Goal: Navigation & Orientation: Find specific page/section

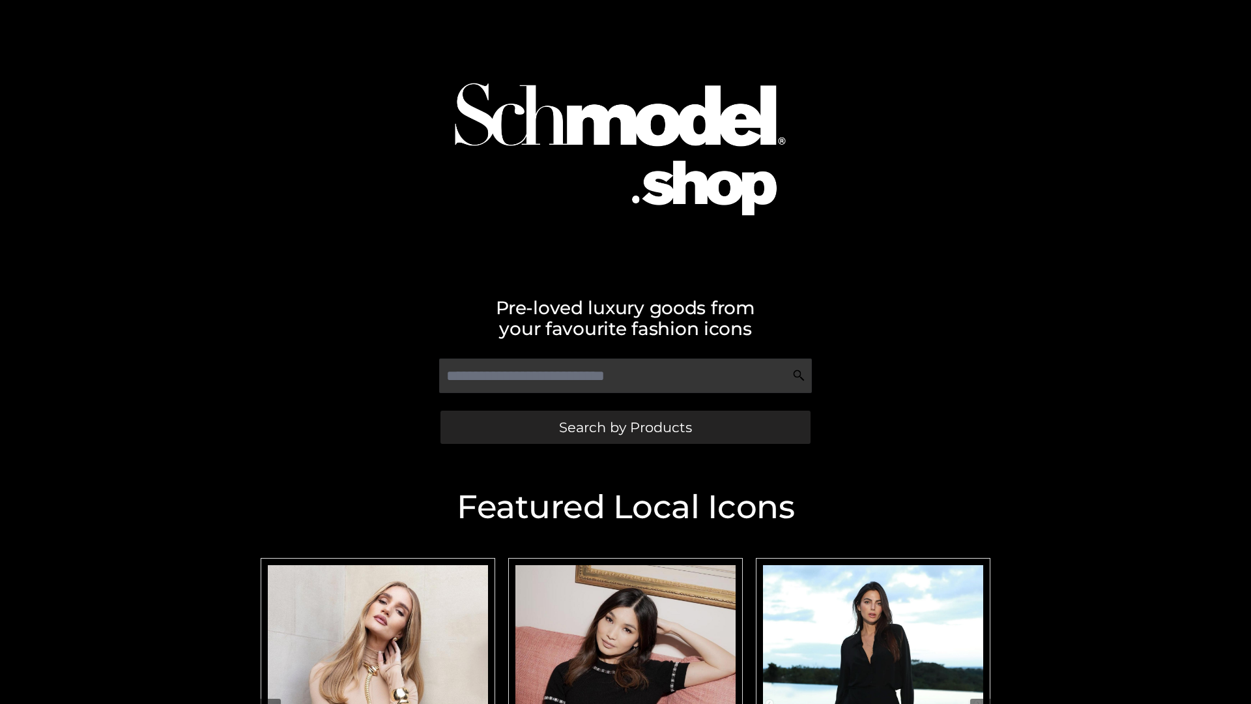
click at [625, 427] on span "Search by Products" at bounding box center [625, 427] width 133 height 14
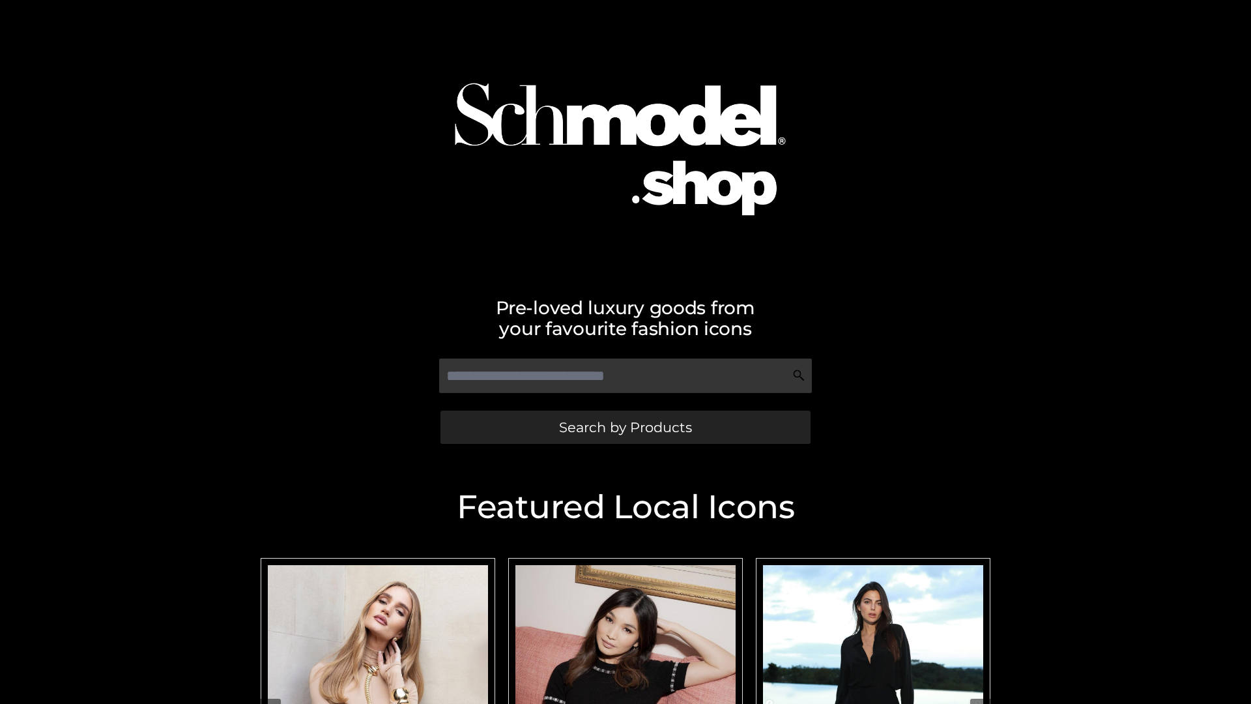
click at [625, 427] on span "Search by Products" at bounding box center [625, 427] width 133 height 14
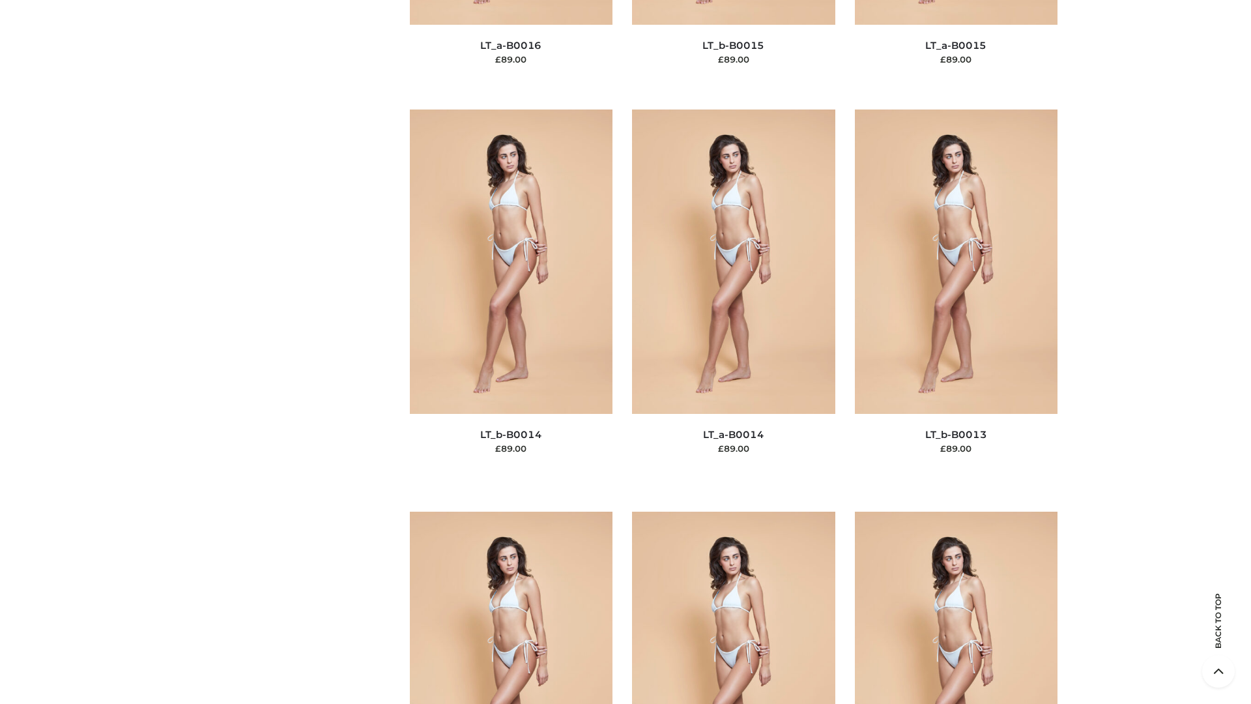
scroll to position [4636, 0]
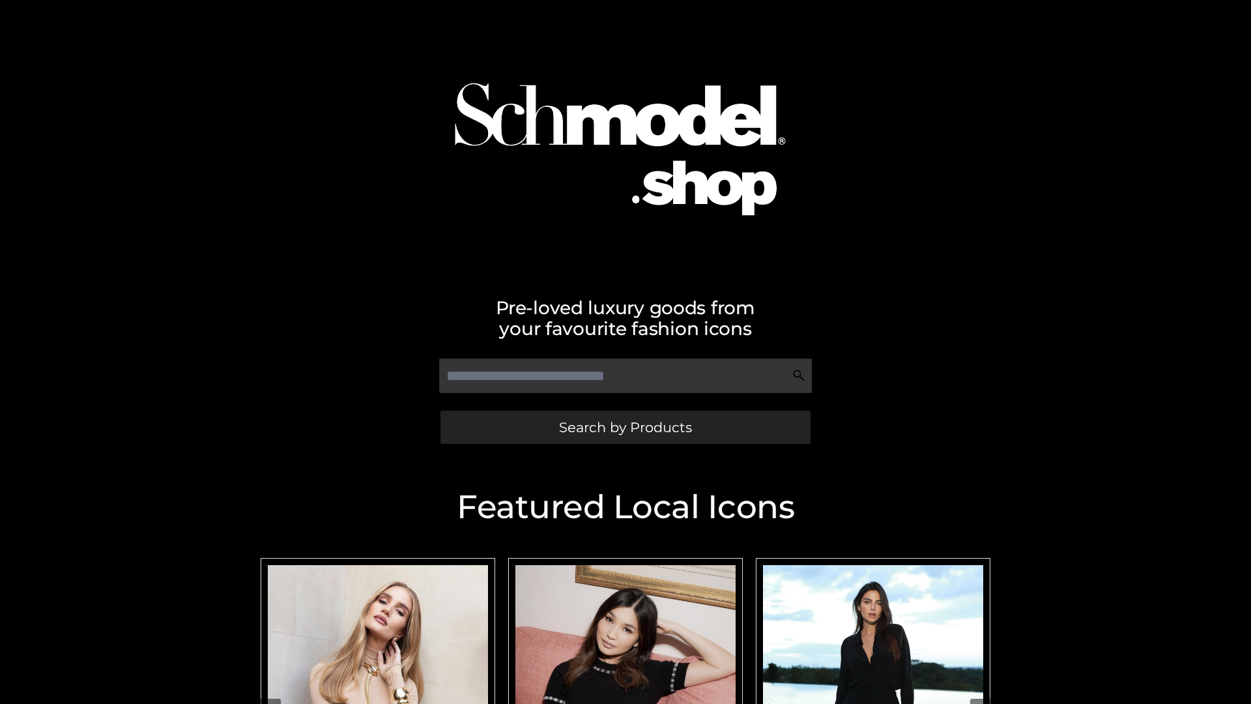
click at [625, 427] on span "Search by Products" at bounding box center [625, 427] width 133 height 14
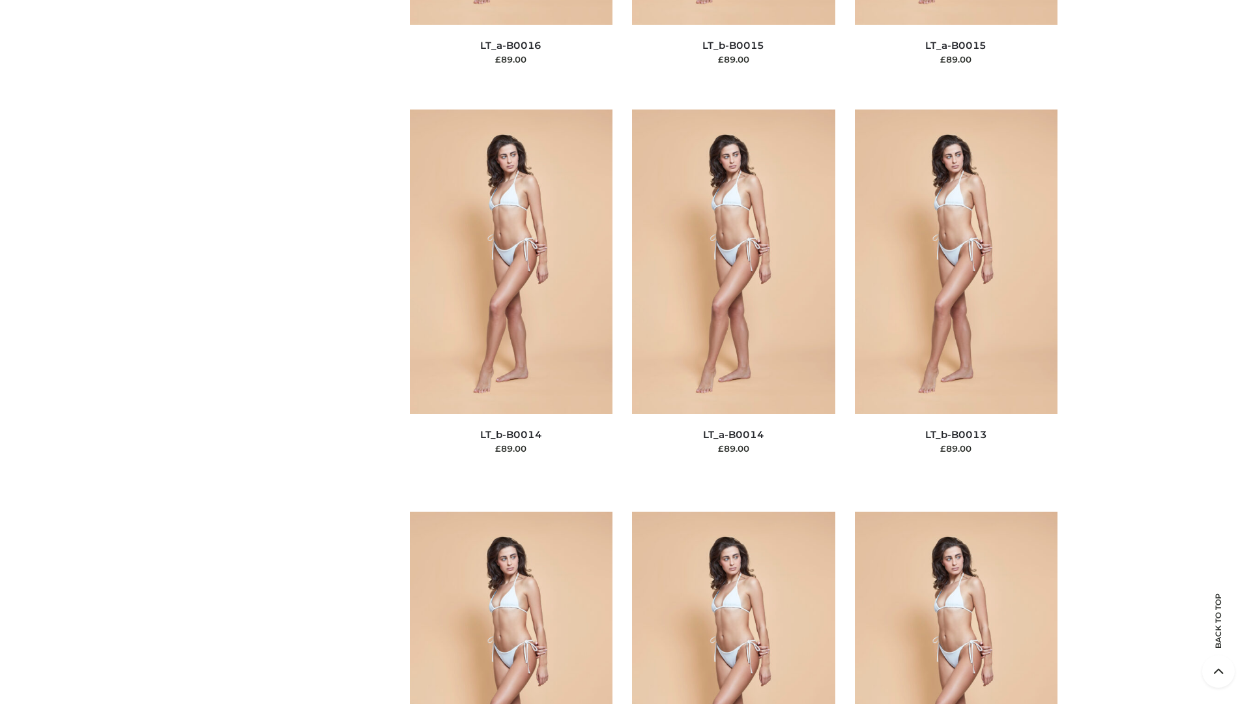
scroll to position [4636, 0]
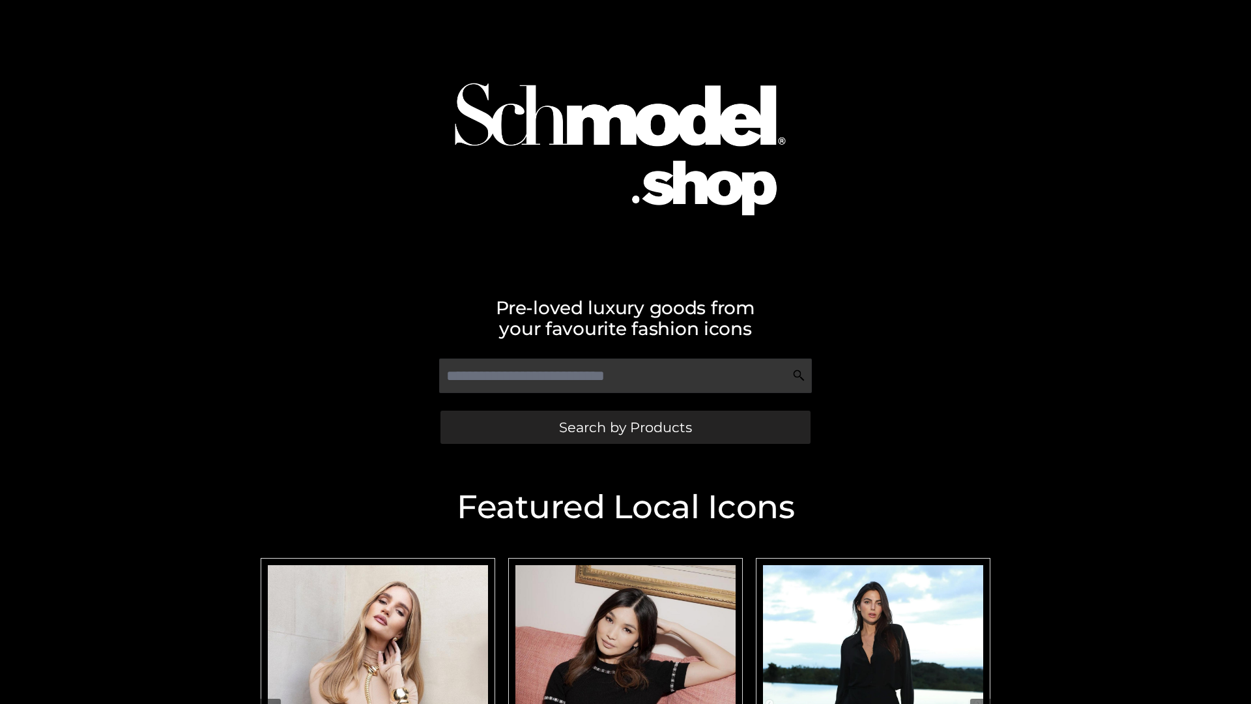
click at [625, 427] on span "Search by Products" at bounding box center [625, 427] width 133 height 14
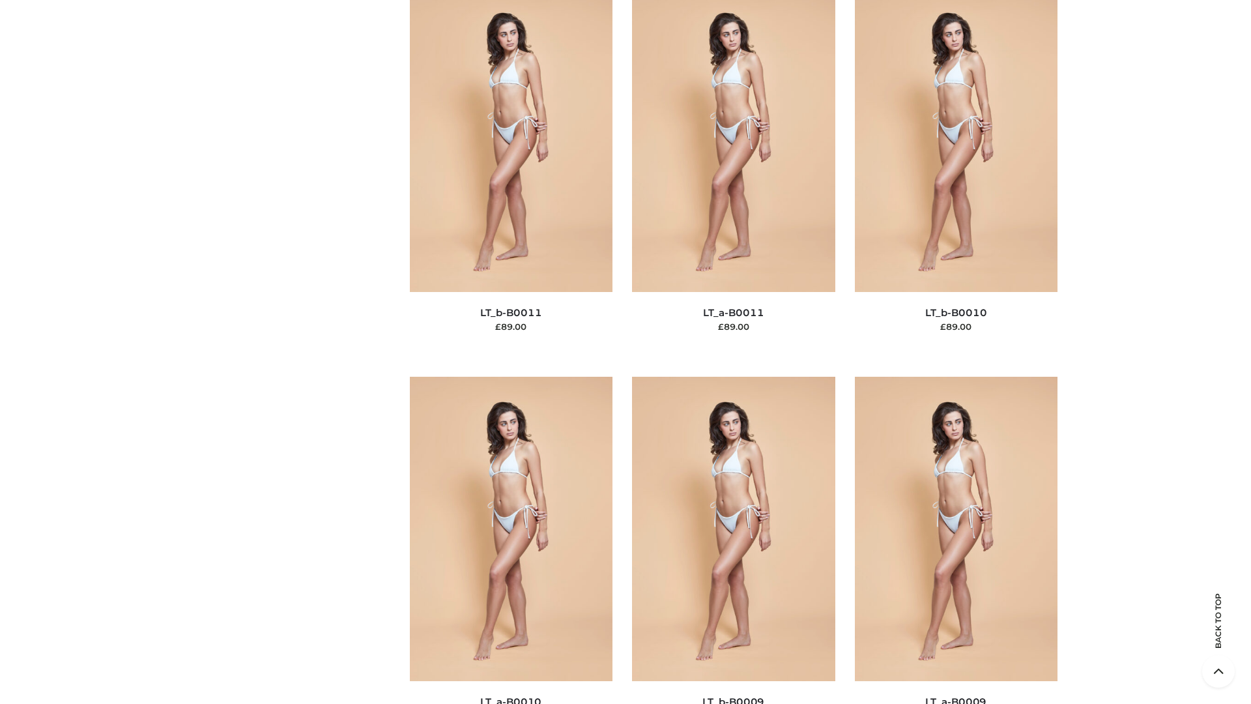
scroll to position [5854, 0]
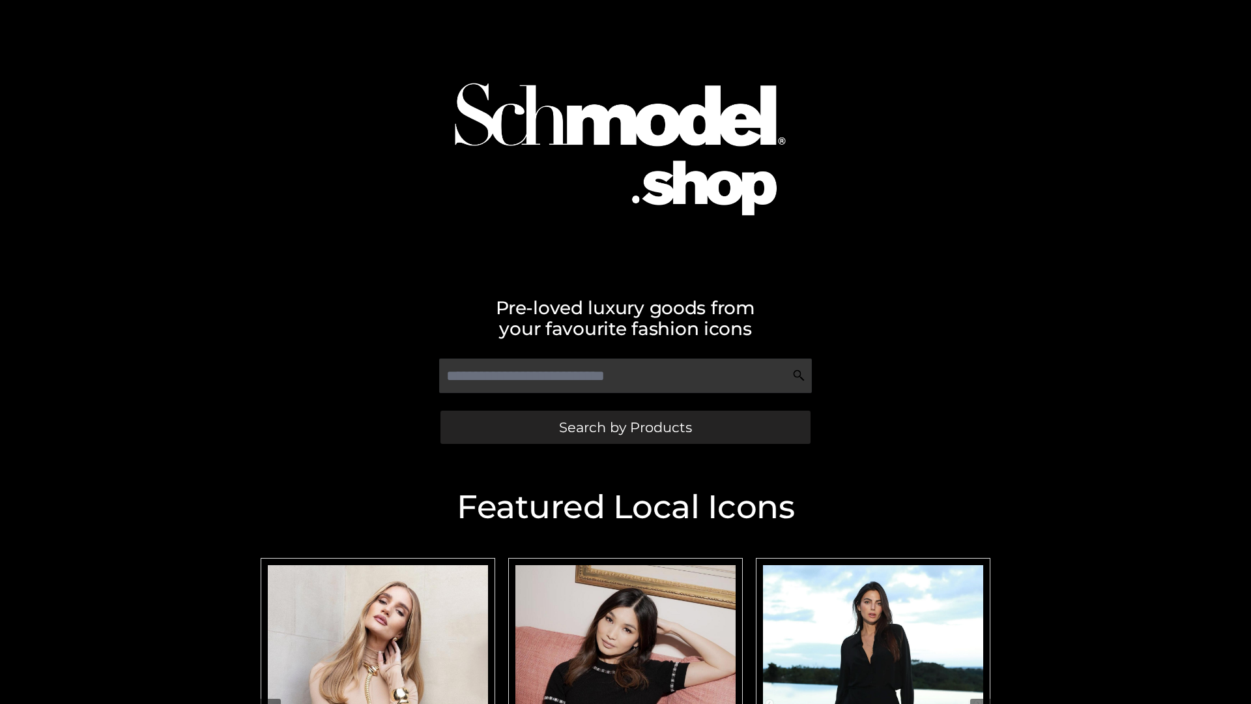
click at [625, 427] on span "Search by Products" at bounding box center [625, 427] width 133 height 14
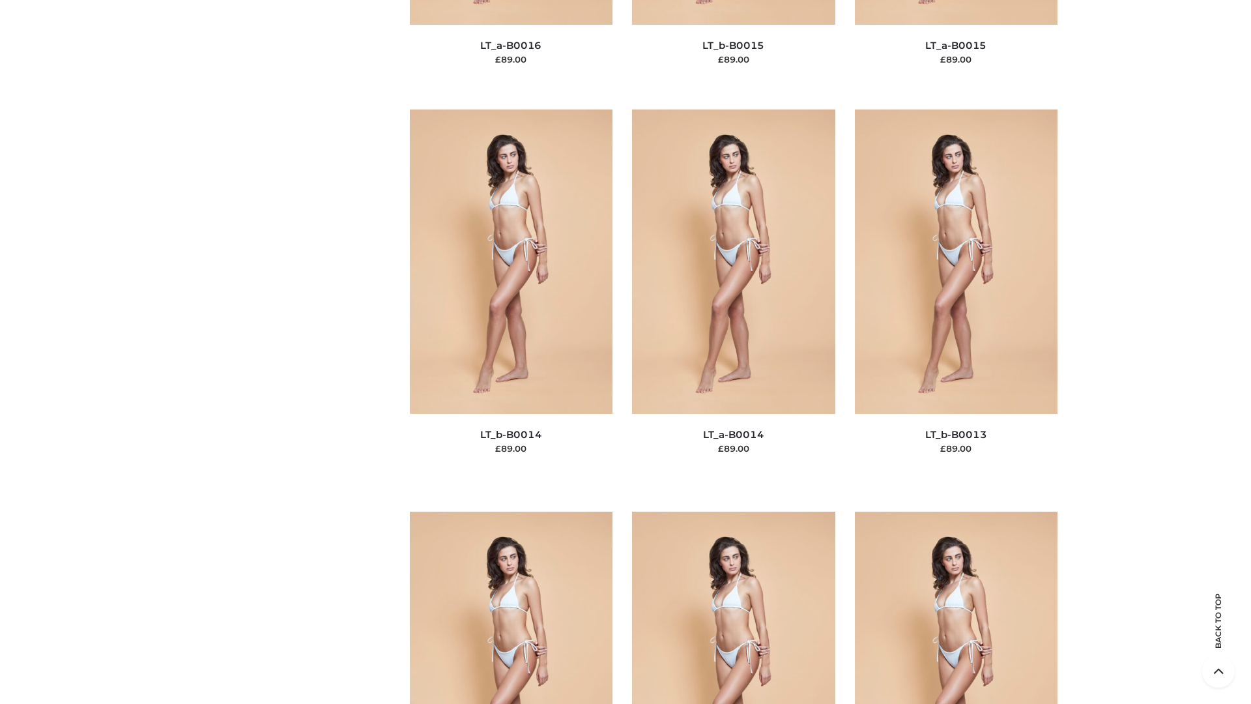
scroll to position [4636, 0]
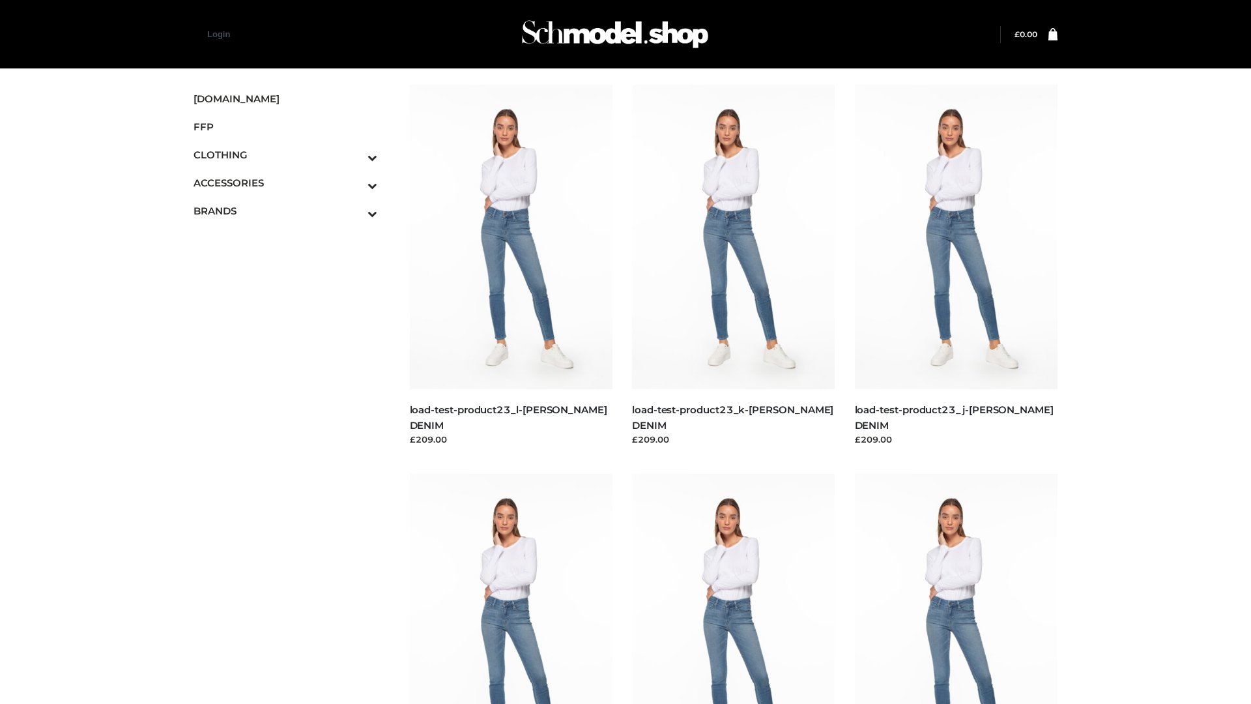
scroll to position [1143, 0]
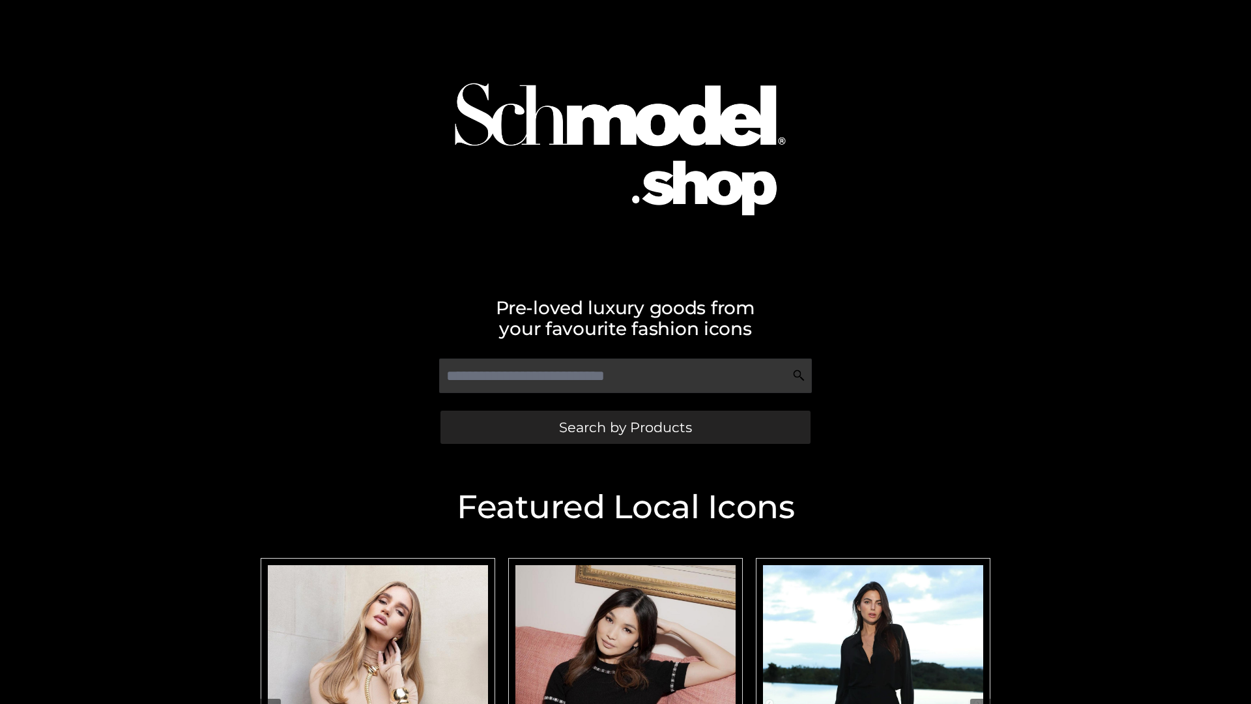
click at [625, 427] on span "Search by Products" at bounding box center [625, 427] width 133 height 14
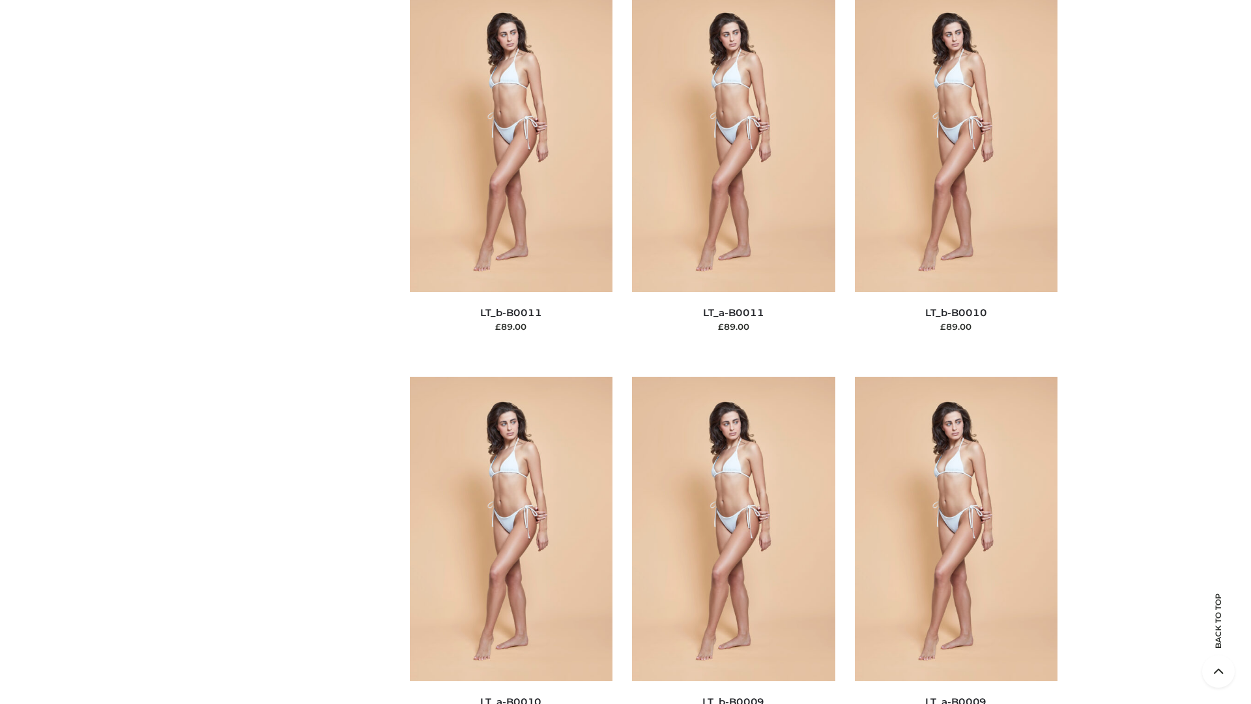
scroll to position [5854, 0]
